Goal: Find specific page/section

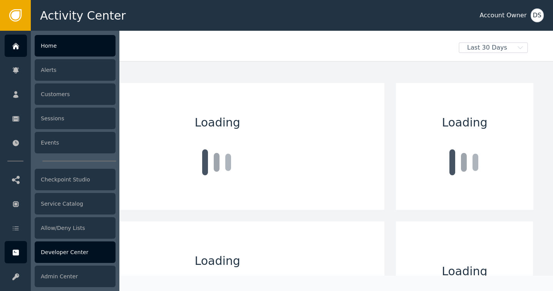
click at [60, 256] on div "Developer Center" at bounding box center [75, 253] width 81 height 22
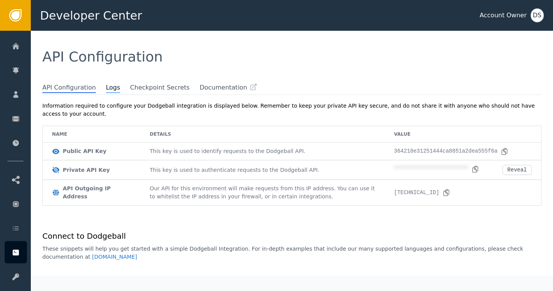
click at [106, 89] on span "Logs" at bounding box center [113, 88] width 14 height 10
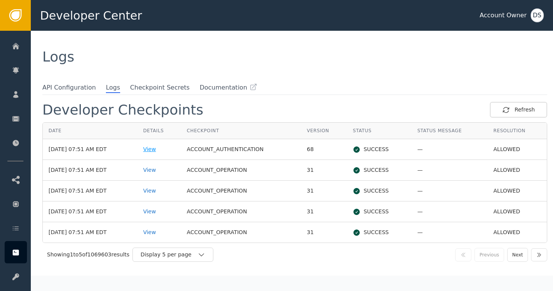
click at [157, 147] on div "View" at bounding box center [159, 150] width 32 height 8
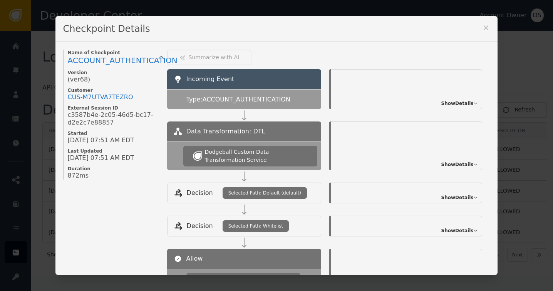
click at [487, 27] on div "Checkpoint Details" at bounding box center [276, 29] width 442 height 26
click at [484, 28] on icon at bounding box center [486, 28] width 4 height 4
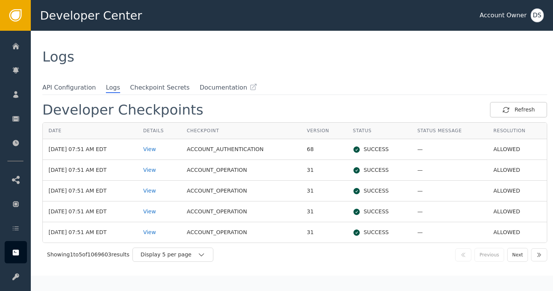
click at [535, 12] on div "DS" at bounding box center [536, 15] width 13 height 14
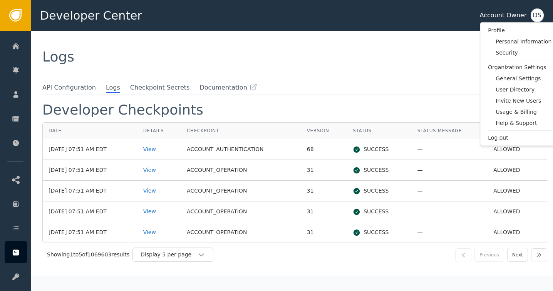
click at [495, 138] on span "Log out" at bounding box center [520, 138] width 64 height 8
